Goal: Transaction & Acquisition: Purchase product/service

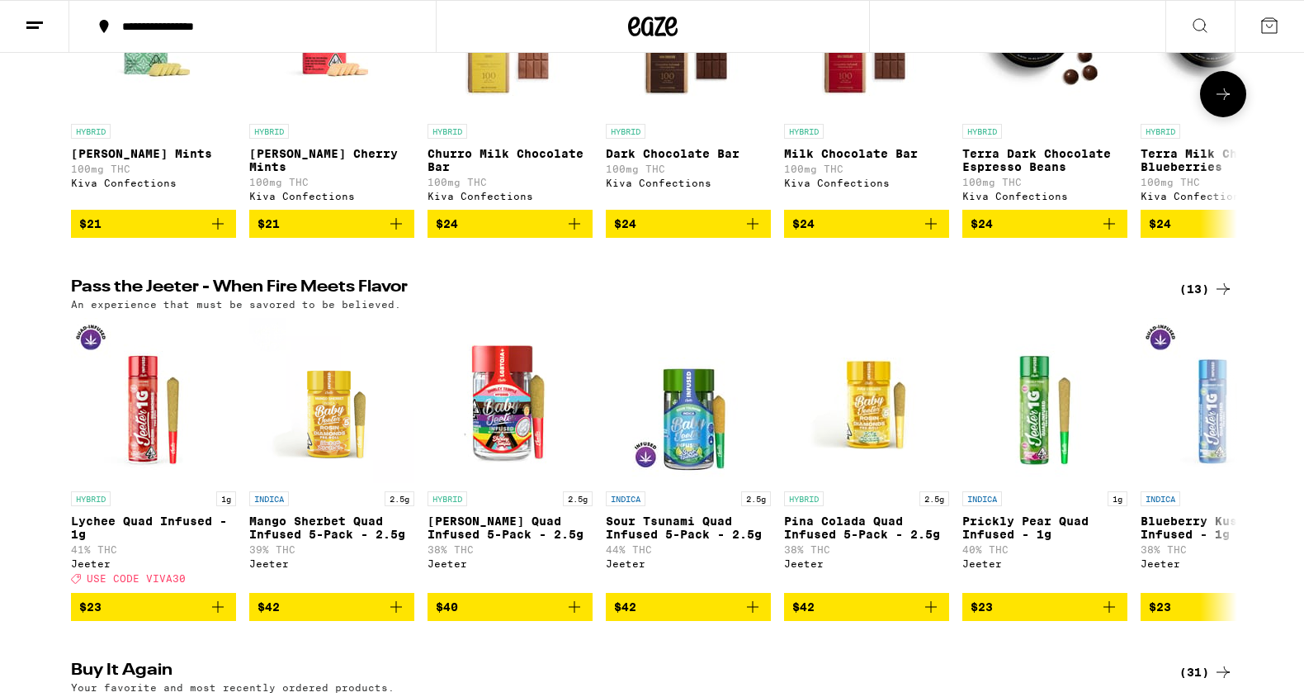
scroll to position [827, 0]
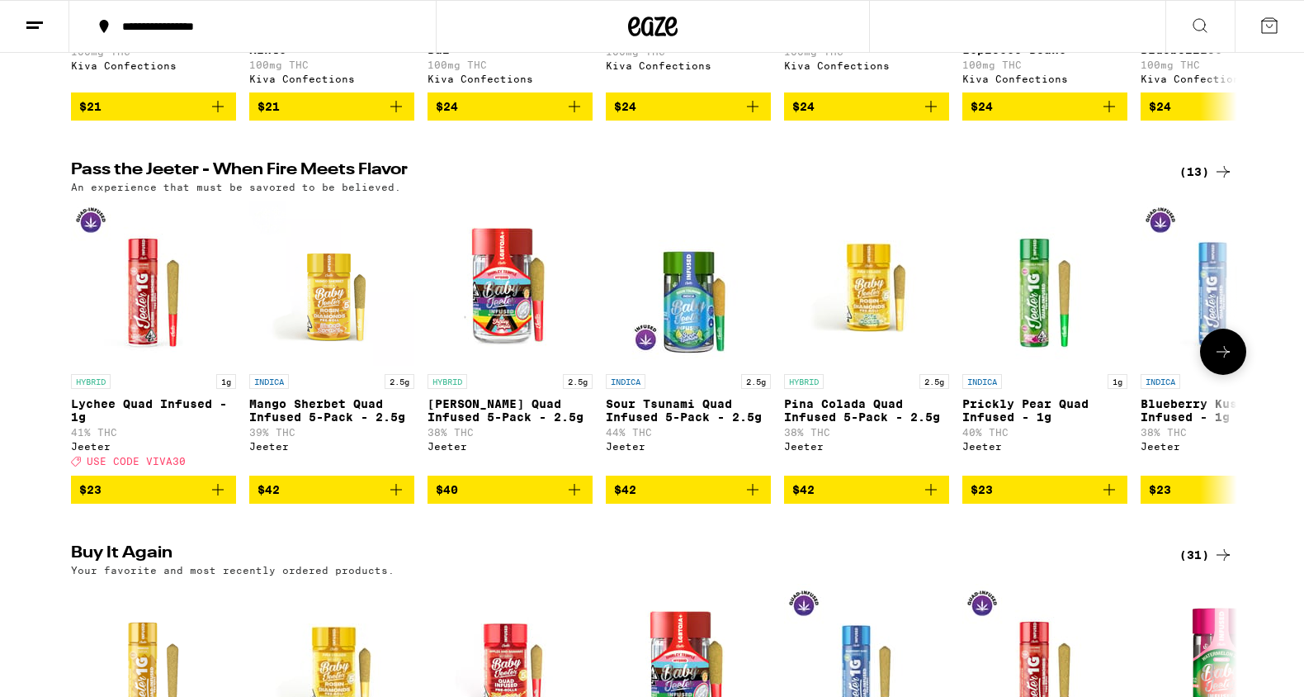
click at [1219, 362] on icon at bounding box center [1224, 352] width 20 height 20
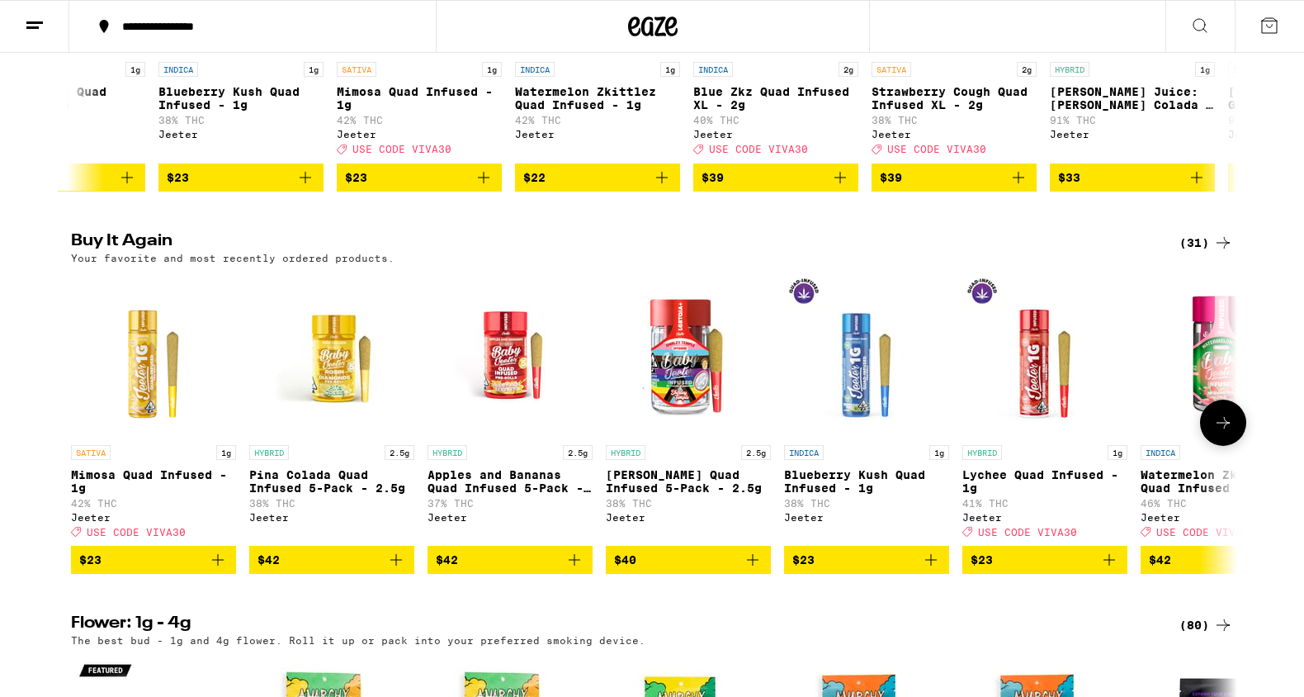
scroll to position [1162, 0]
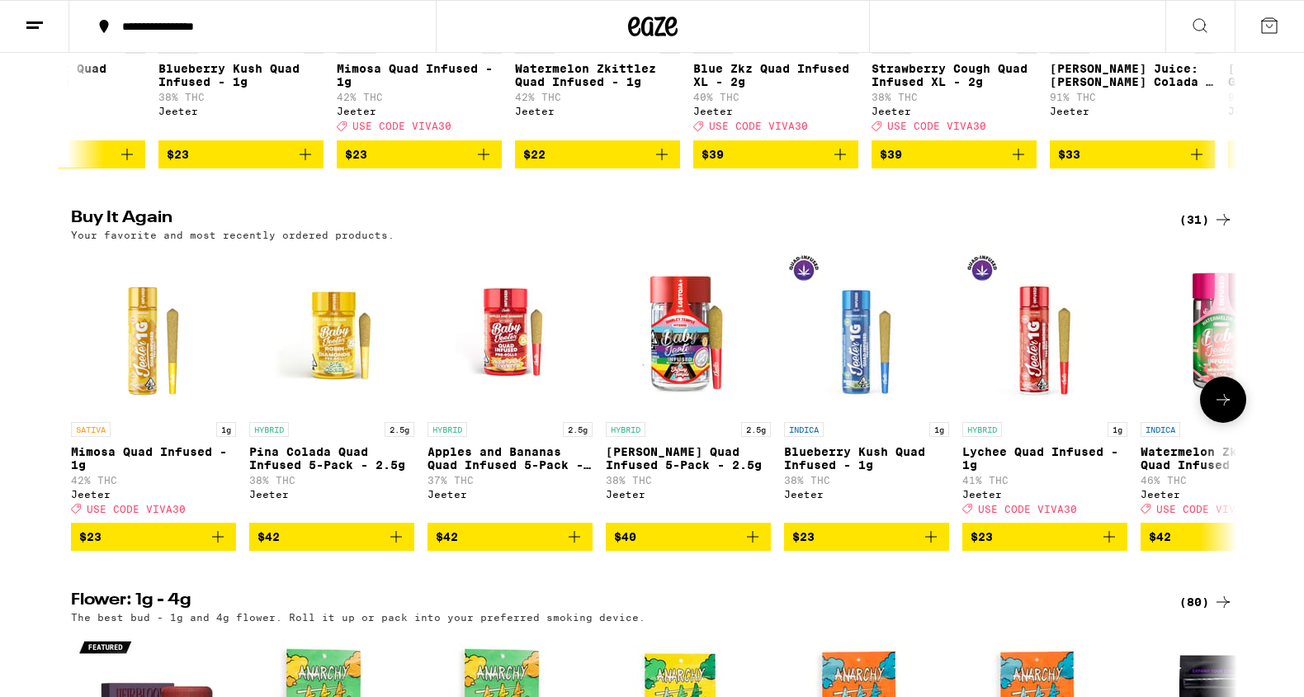
click at [218, 542] on icon "Add to bag" at bounding box center [218, 537] width 12 height 12
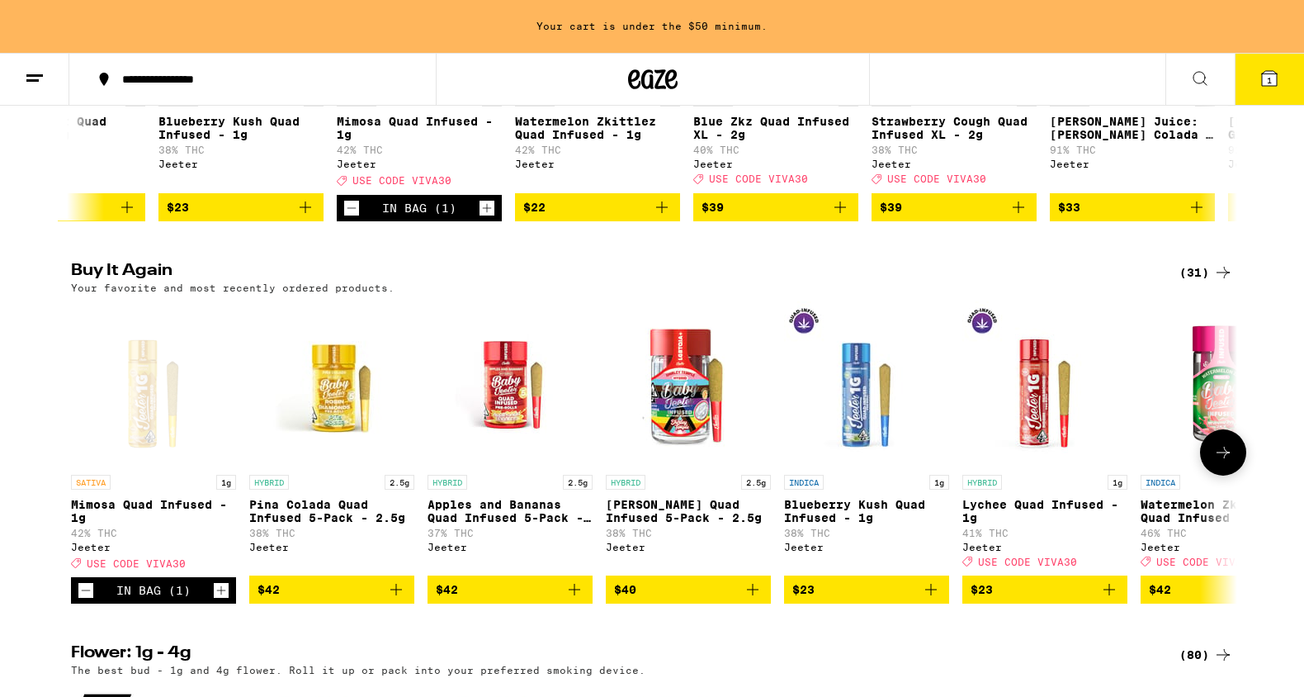
scroll to position [1215, 0]
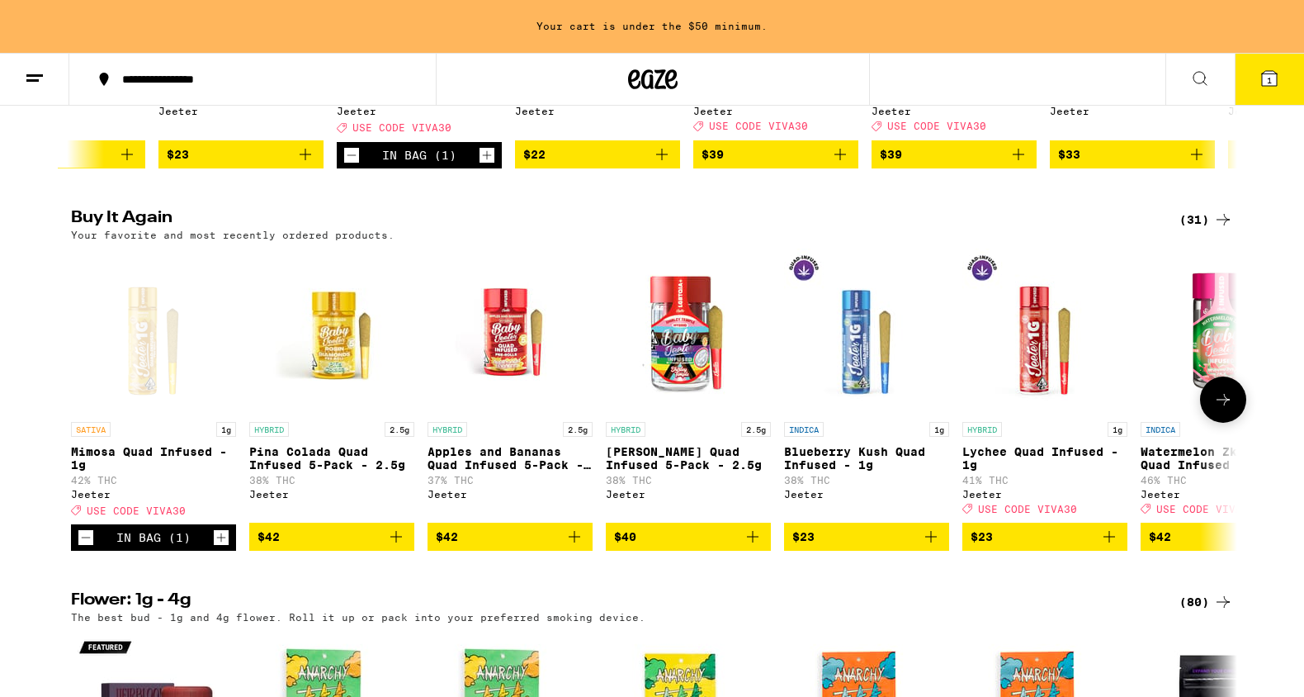
click at [220, 547] on icon "Increment" at bounding box center [221, 538] width 15 height 20
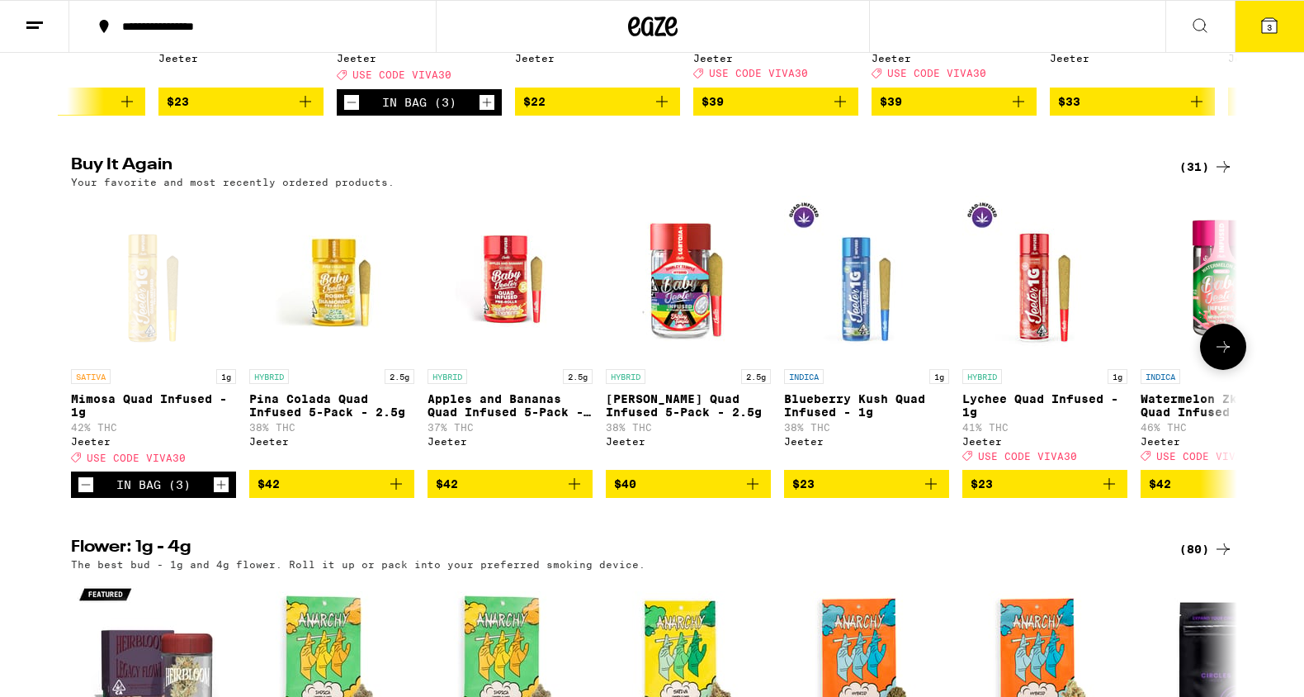
scroll to position [1162, 0]
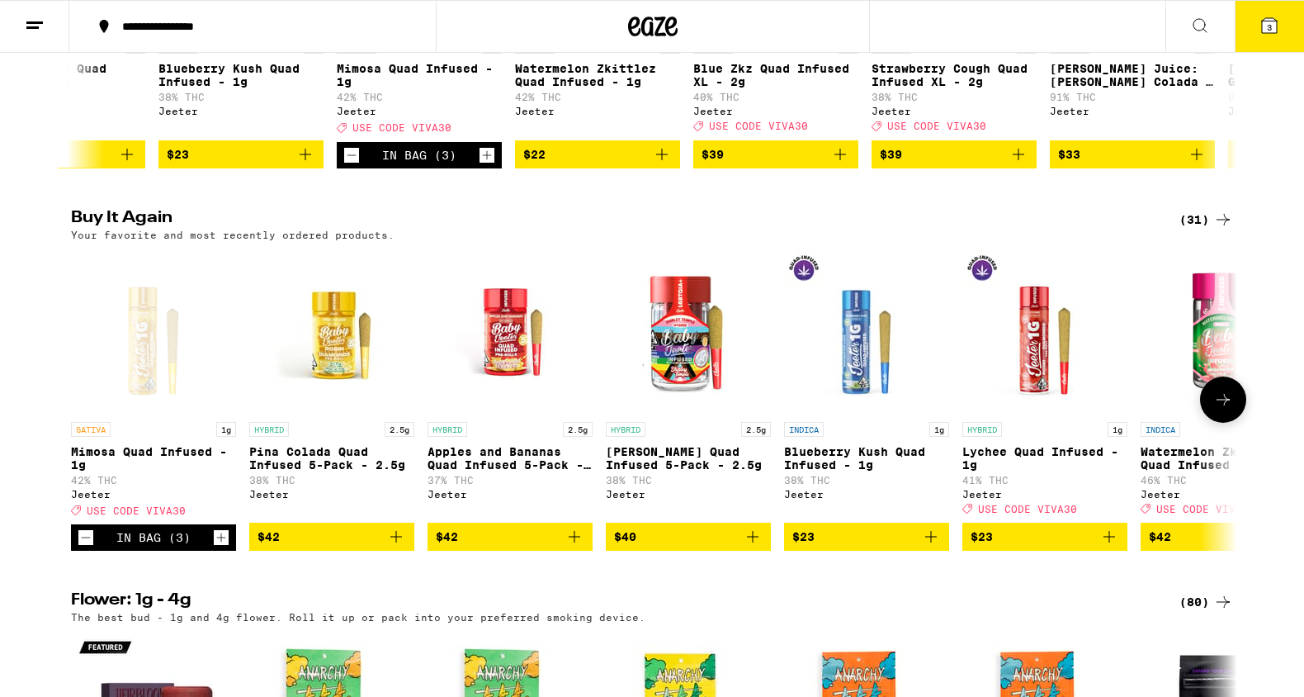
click at [220, 547] on icon "Increment" at bounding box center [221, 538] width 15 height 20
click at [1271, 32] on span "4" at bounding box center [1269, 27] width 5 height 10
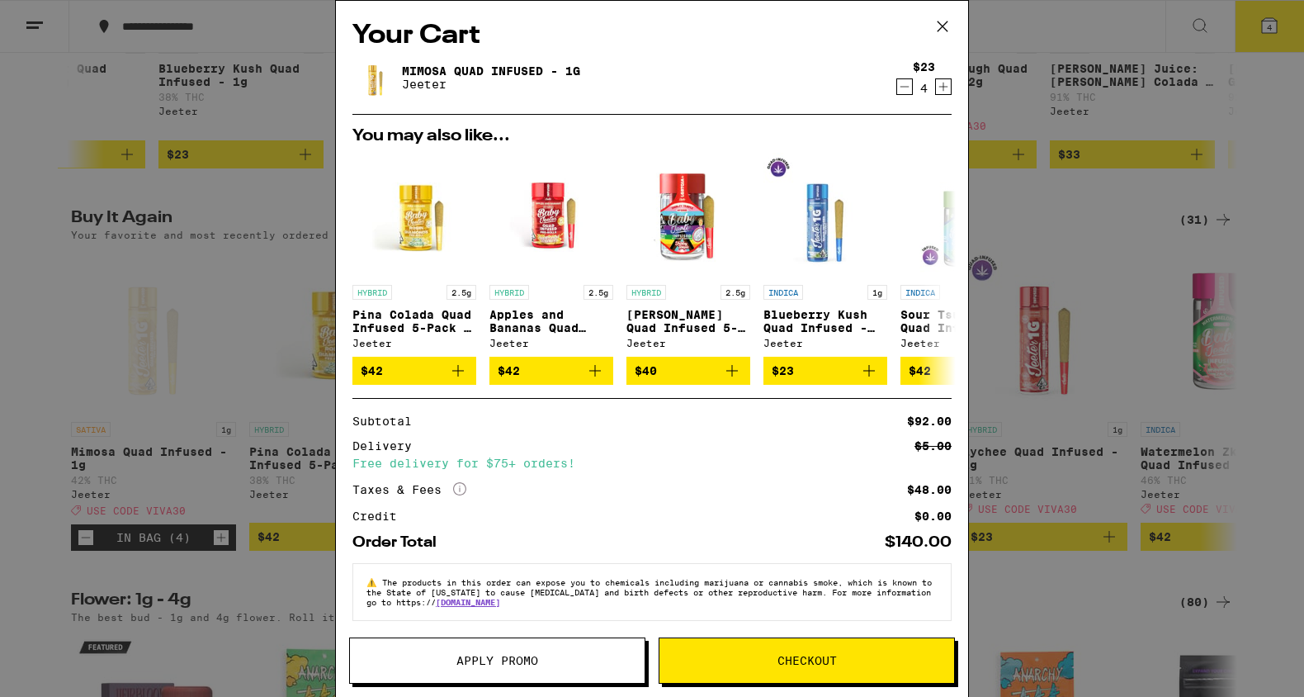
click at [489, 679] on button "Apply Promo" at bounding box center [497, 660] width 296 height 46
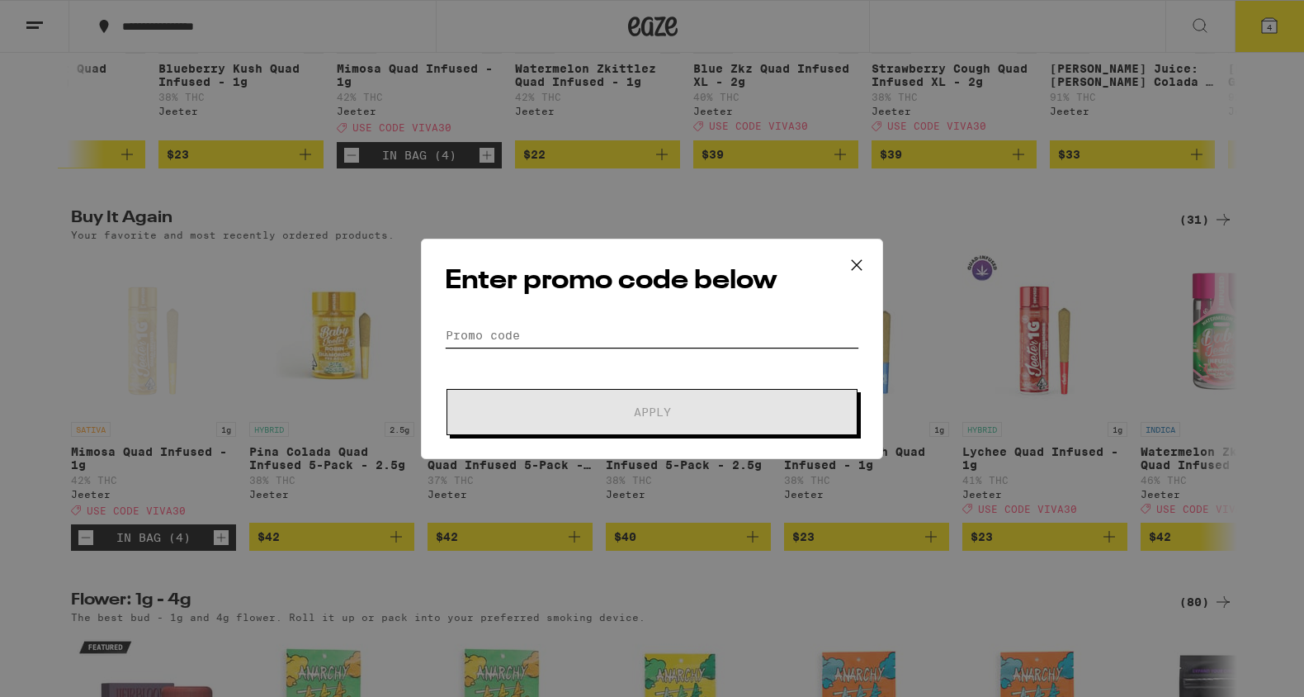
click at [532, 332] on input "Promo Code" at bounding box center [652, 335] width 414 height 25
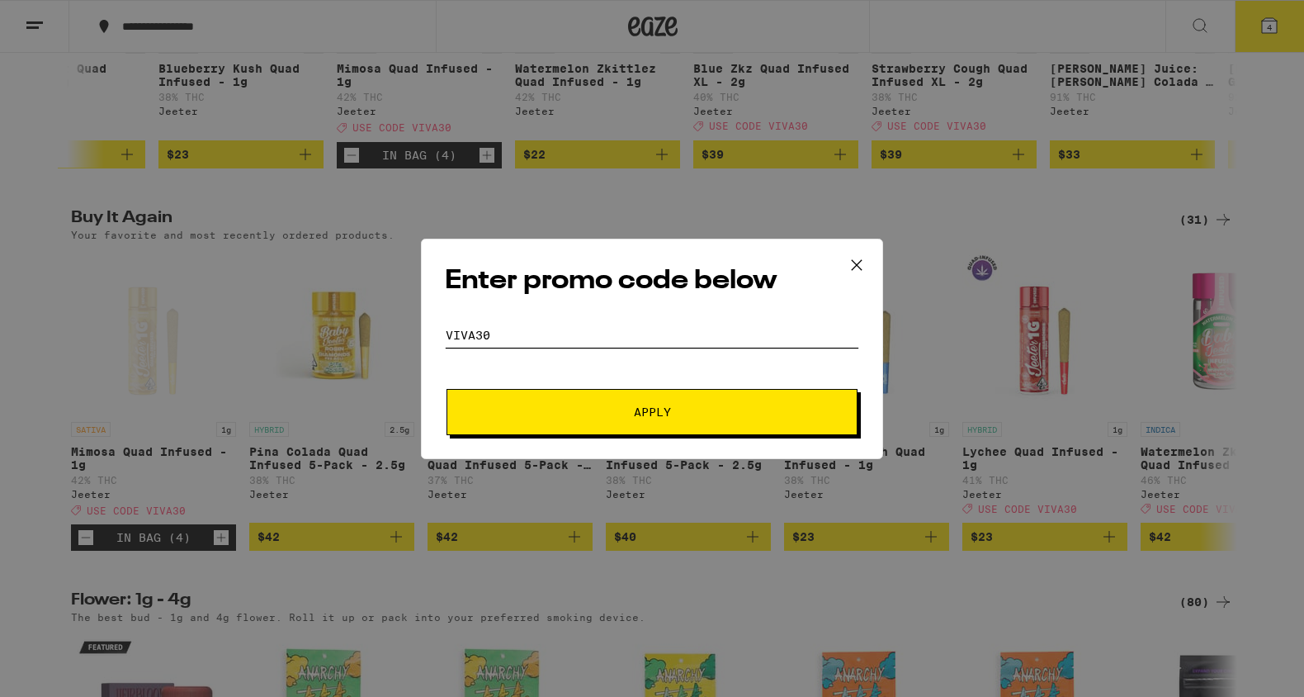
type input "VIVA30"
click at [555, 419] on button "Apply" at bounding box center [652, 412] width 411 height 46
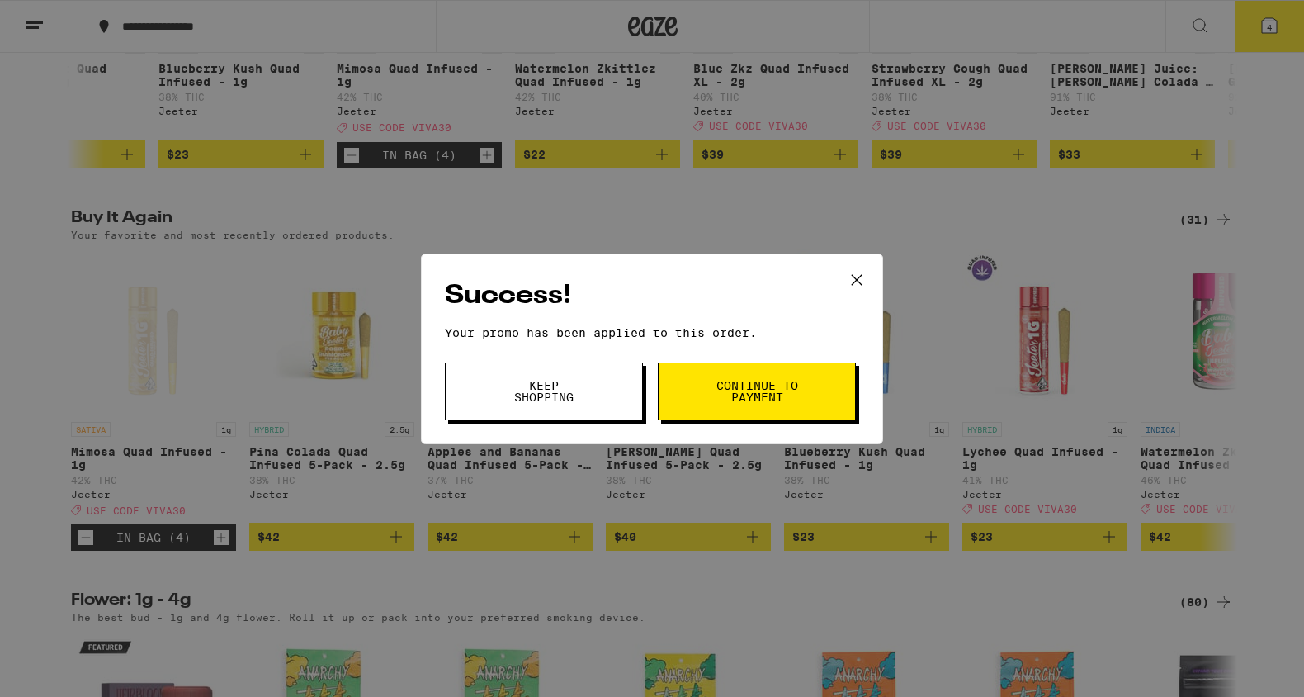
click at [753, 389] on span "Continue to payment" at bounding box center [757, 391] width 84 height 23
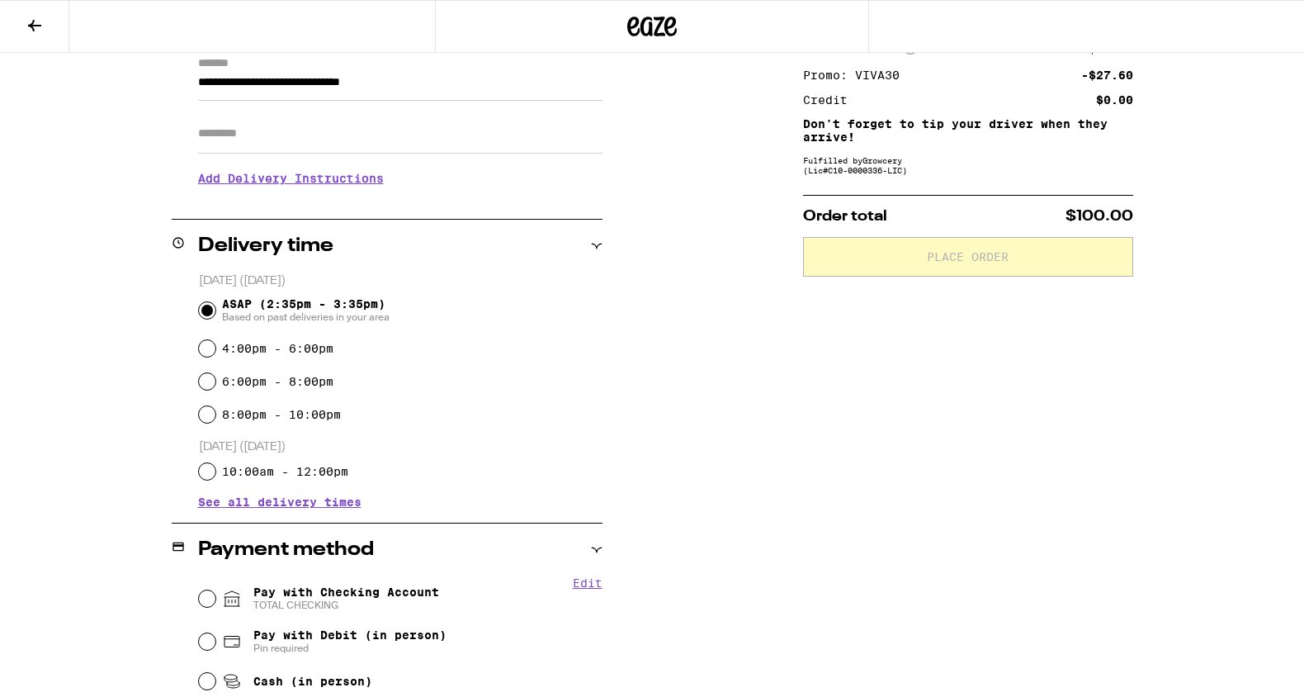
scroll to position [375, 0]
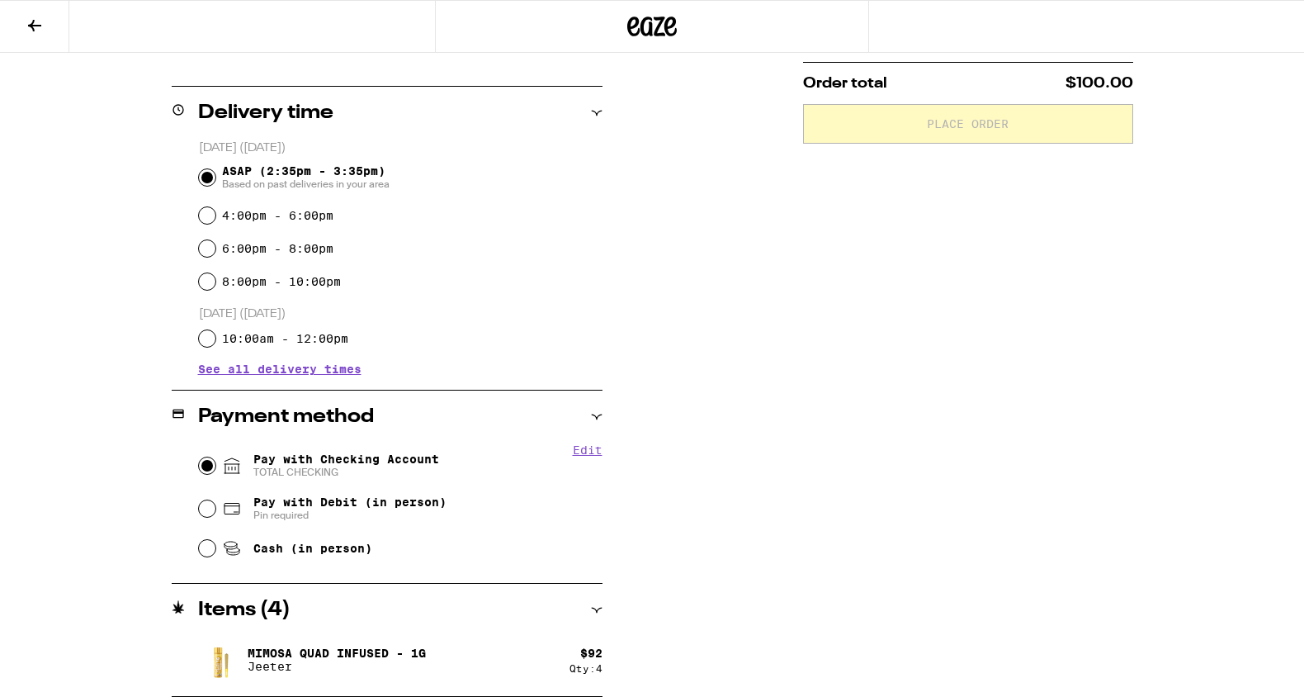
click at [206, 461] on input "Pay with Checking Account TOTAL CHECKING" at bounding box center [207, 465] width 17 height 17
radio input "true"
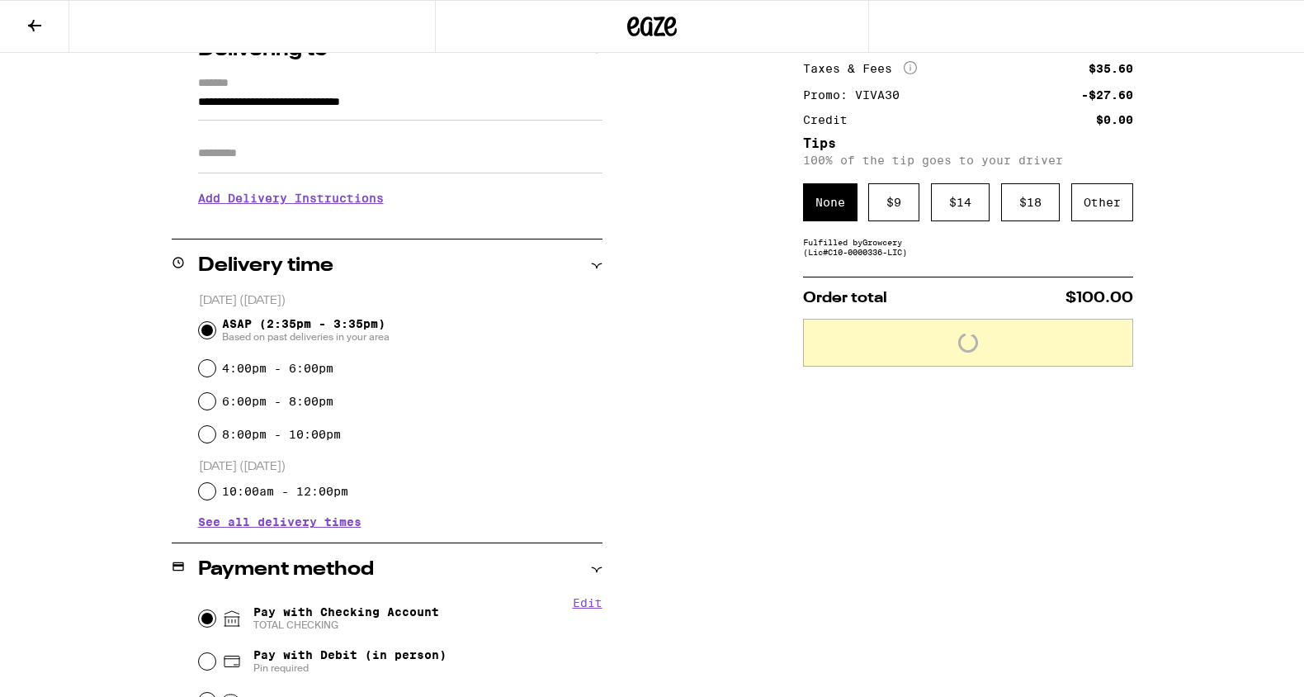
scroll to position [0, 0]
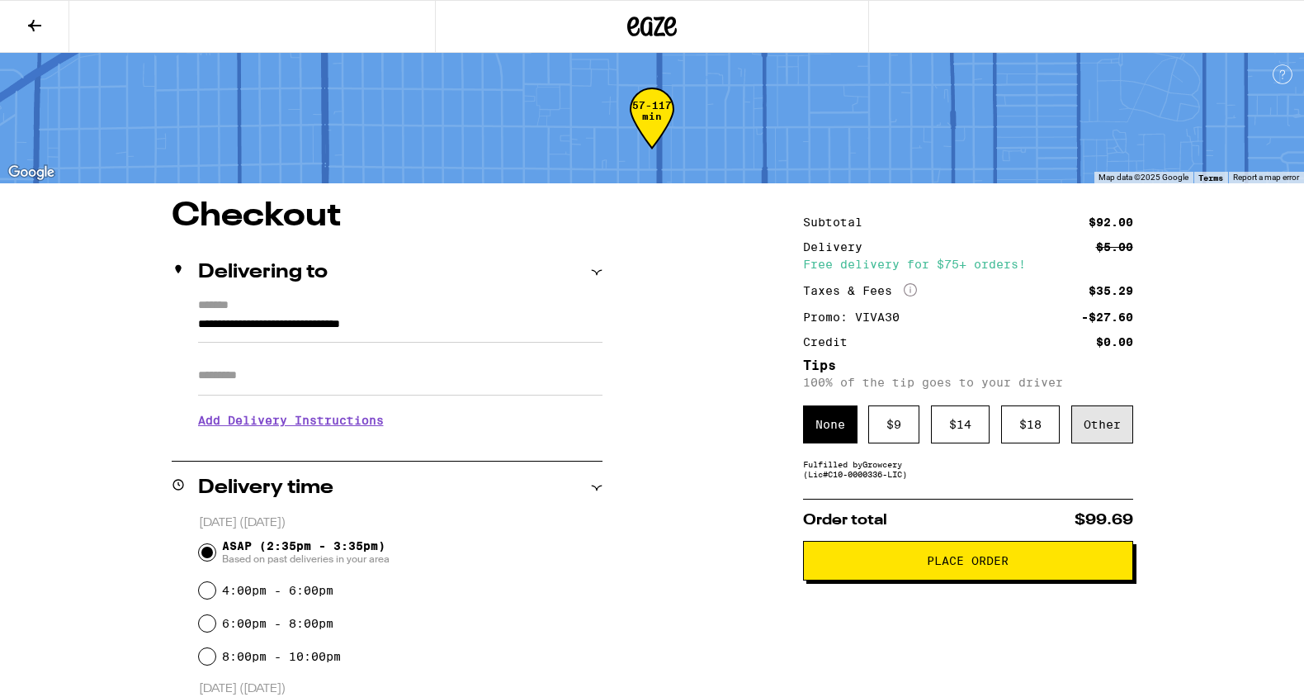
click at [1092, 437] on div "Other" at bounding box center [1103, 424] width 62 height 38
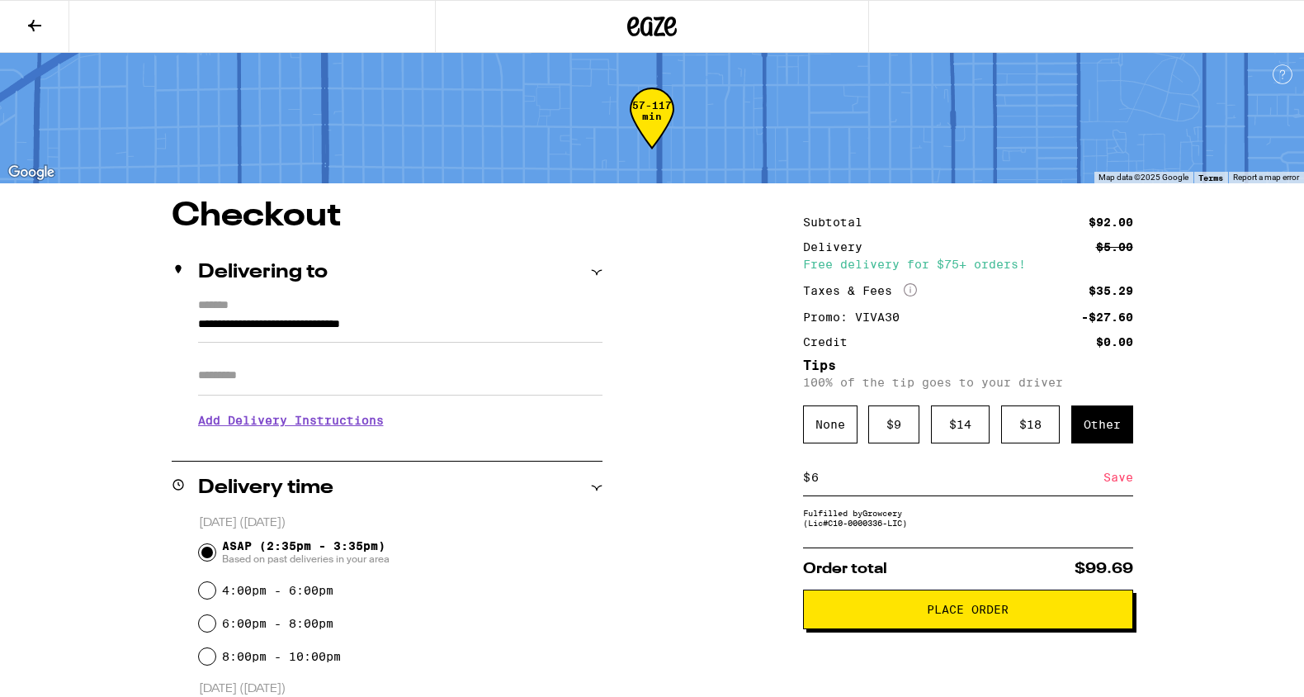
type input "6"
click at [1119, 481] on div "Save" at bounding box center [1119, 477] width 30 height 36
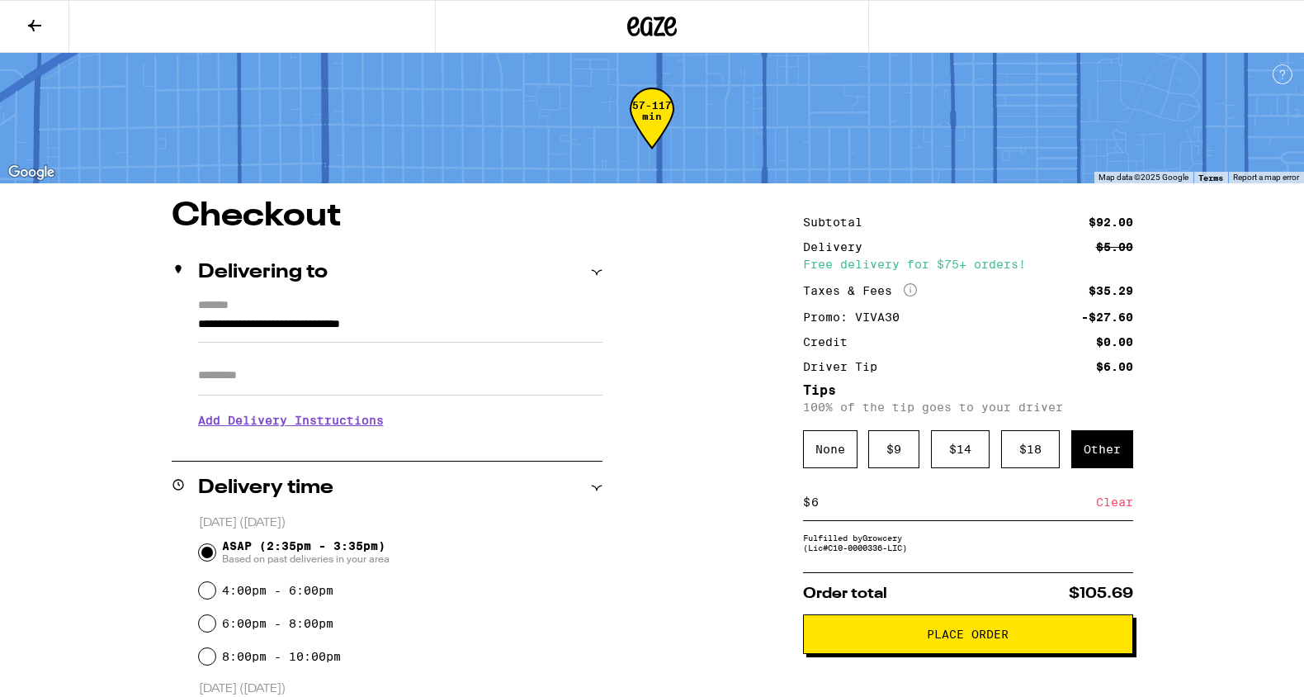
click at [987, 640] on span "Place Order" at bounding box center [968, 634] width 82 height 12
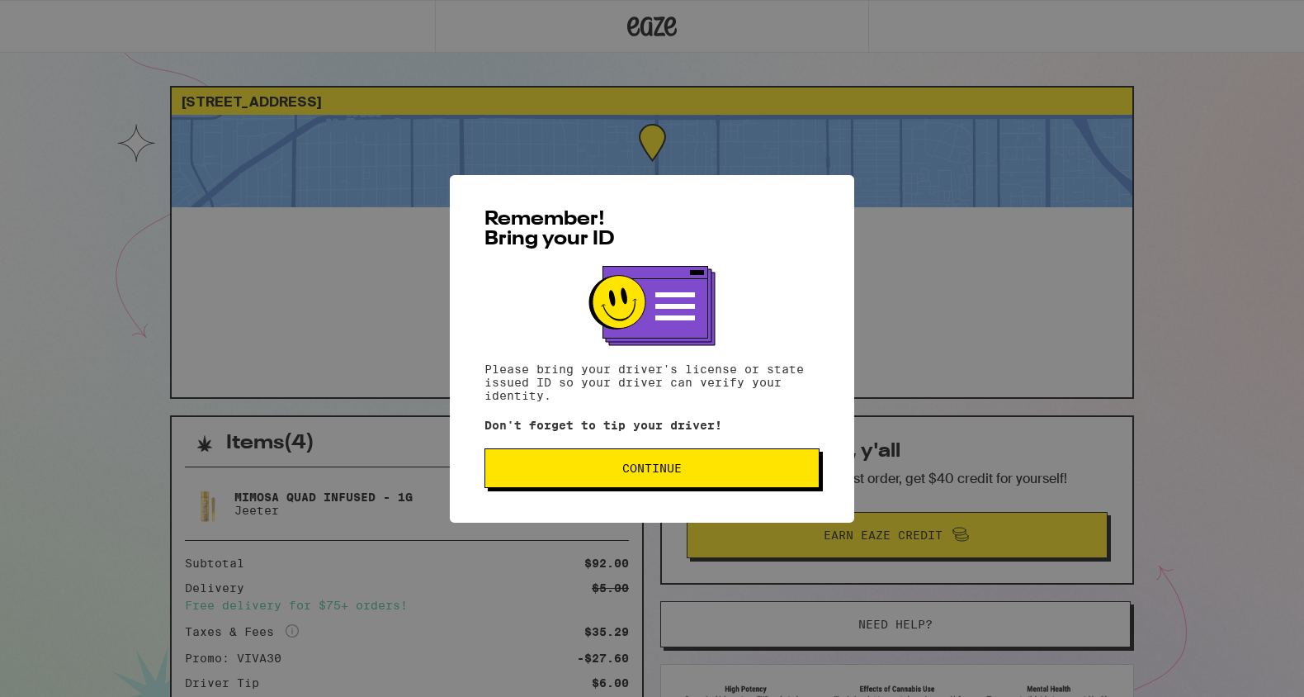
click at [726, 469] on span "Continue" at bounding box center [652, 468] width 307 height 12
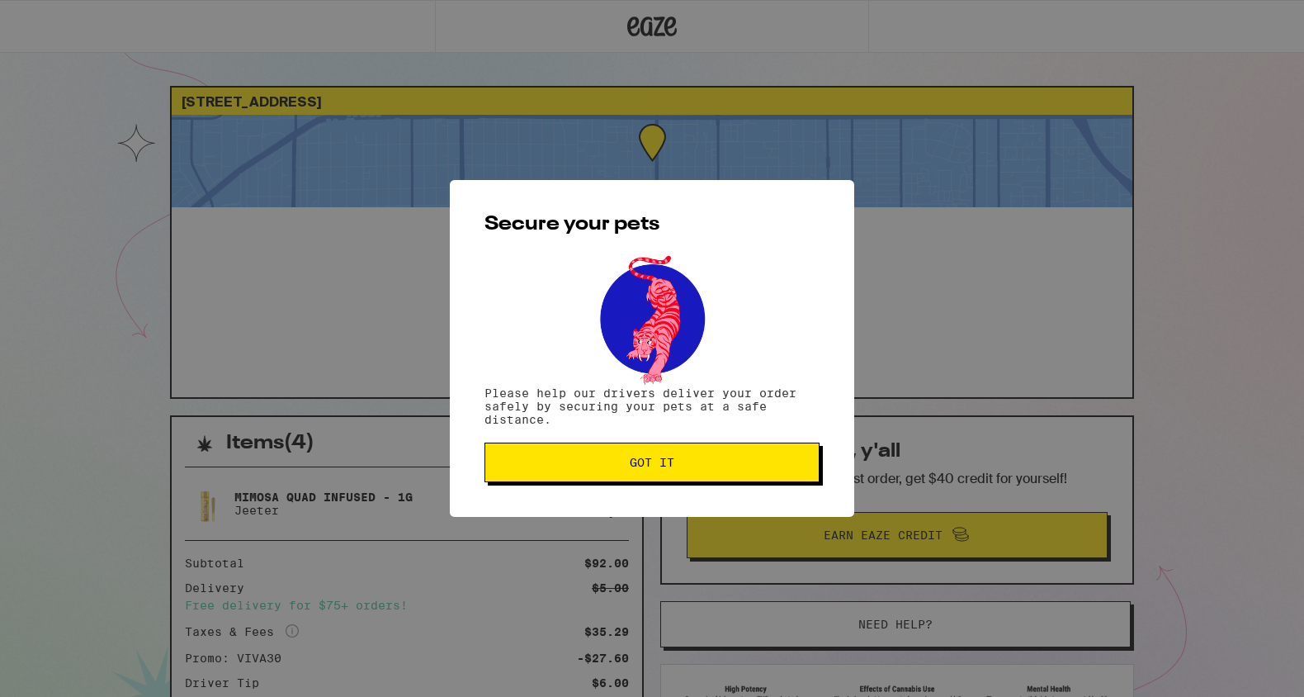
click at [726, 468] on span "Got it" at bounding box center [652, 463] width 307 height 12
